Goal: Find specific page/section: Find specific page/section

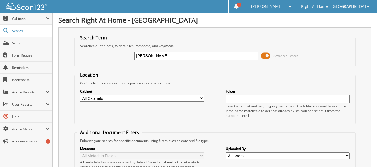
click at [151, 59] on input "pam" at bounding box center [196, 56] width 124 height 8
type input "p"
type input "[PERSON_NAME]"
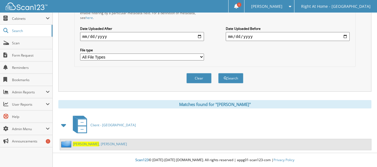
click at [86, 144] on link "[PERSON_NAME]" at bounding box center [100, 144] width 54 height 5
